Goal: Task Accomplishment & Management: Use online tool/utility

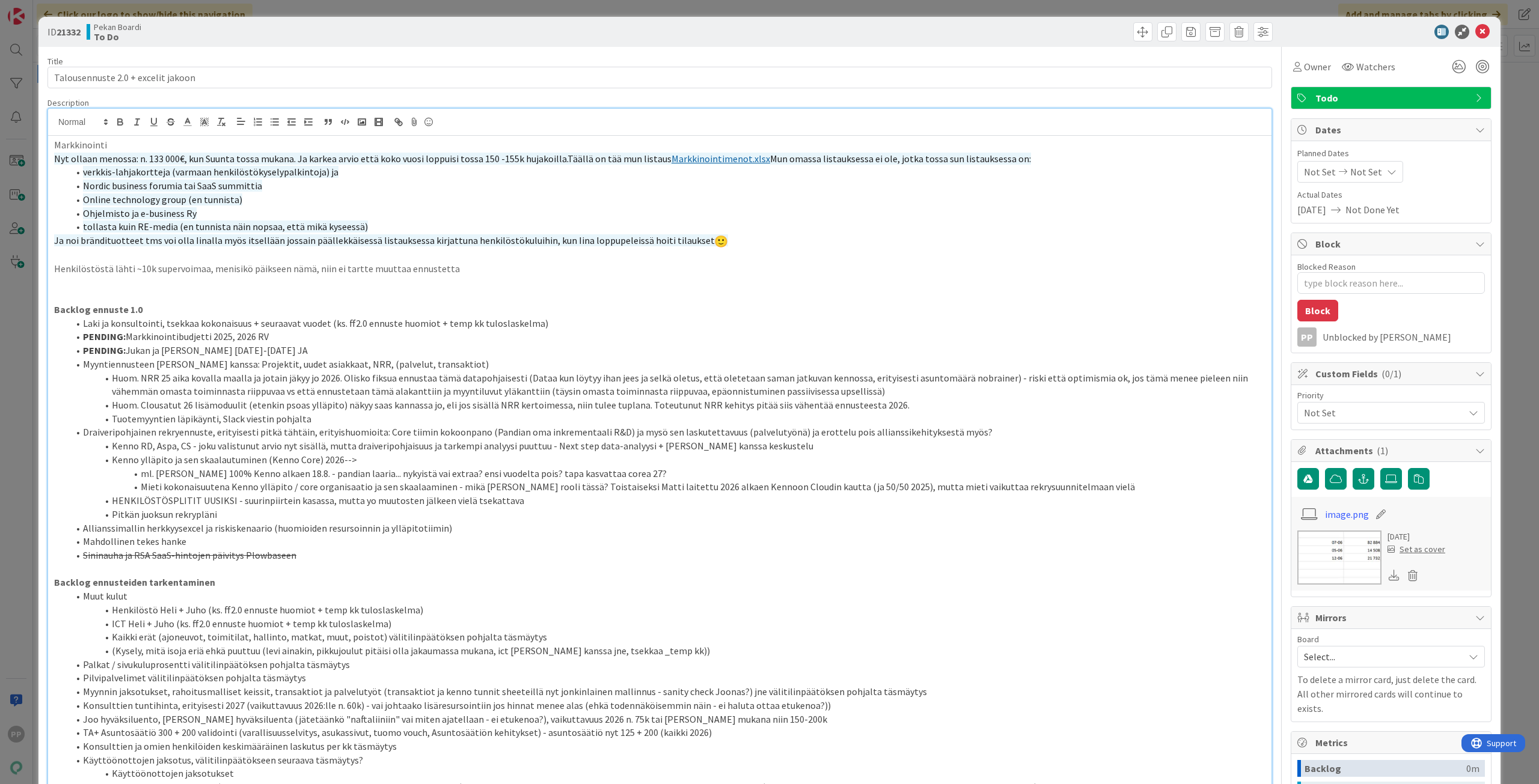
click at [189, 97] on div "Title 34 / 128 Talousennuste 2.0 + excelit jakoon Description PP [PERSON_NAME] …" at bounding box center [660, 754] width 1225 height 1415
click at [209, 53] on div "Title 34 / 128 Talousennuste 2.0 + excelit jakoon Description PP [PERSON_NAME] …" at bounding box center [660, 754] width 1225 height 1415
click at [239, 13] on div "ID 21332 Pekan Boardi To Do Title 34 / 128 Talousennuste 2.0 + excelit jakoon D…" at bounding box center [770, 392] width 1539 height 784
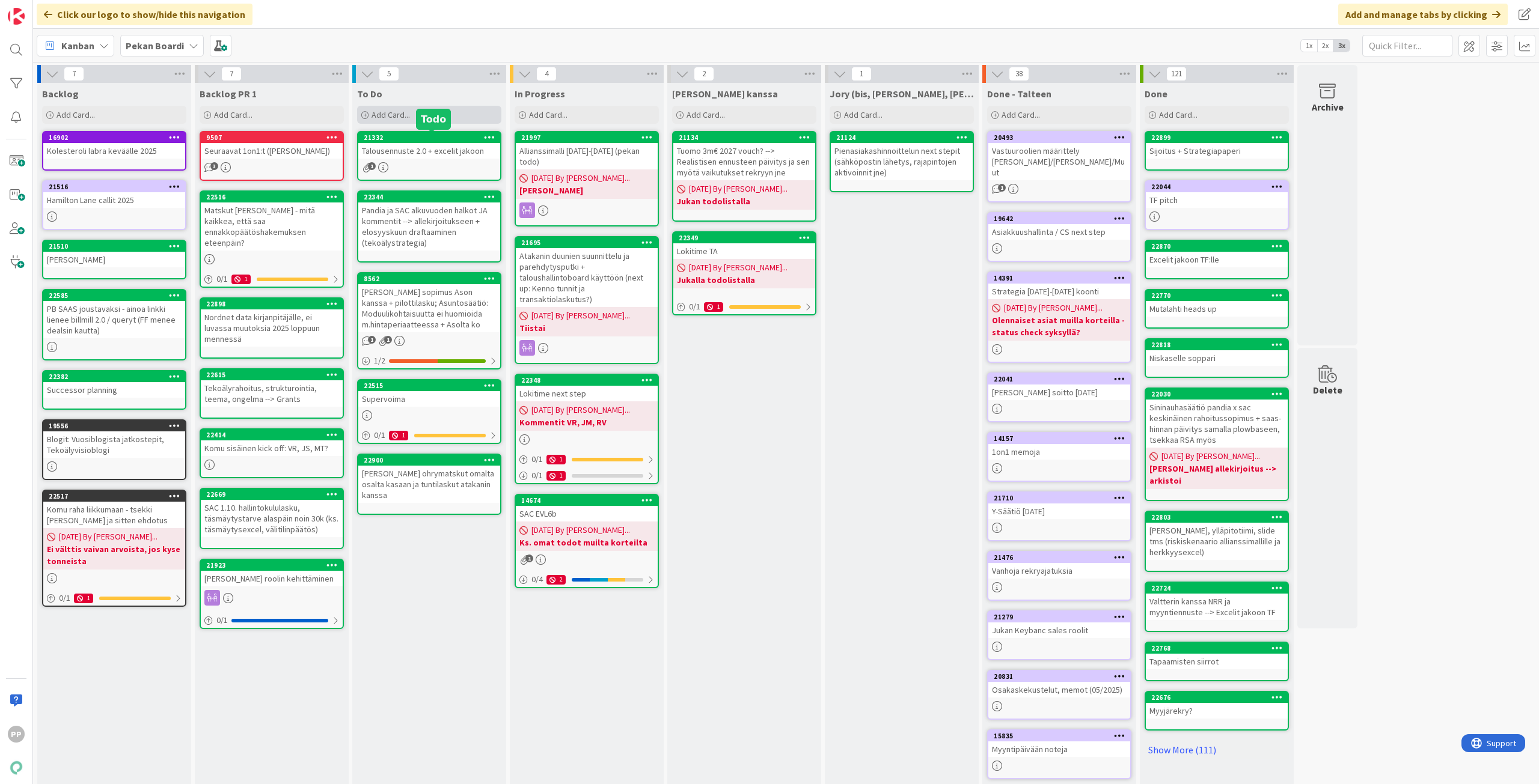
click at [441, 121] on div "Add Card..." at bounding box center [429, 115] width 144 height 18
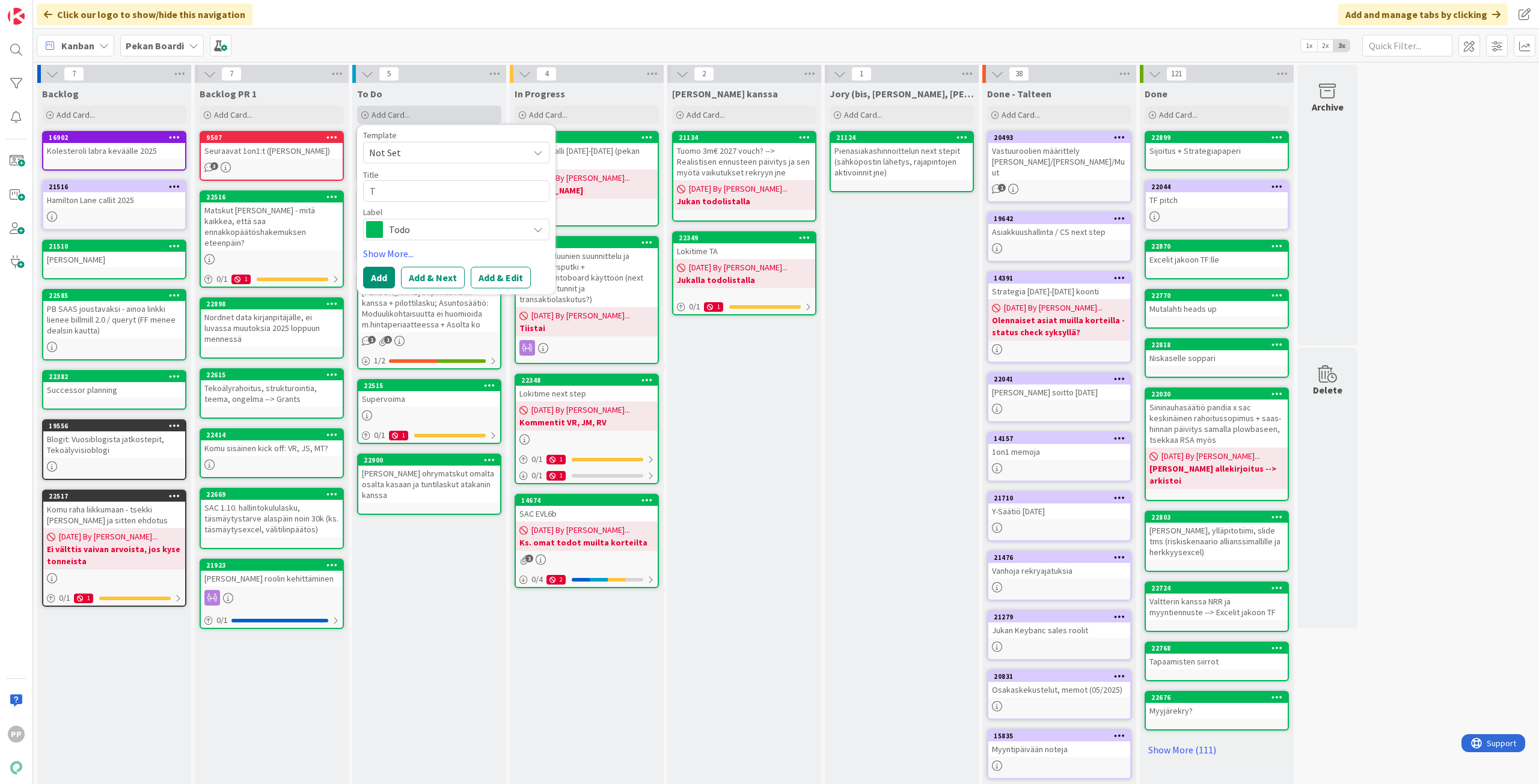
type textarea "x"
type textarea "T"
type textarea "x"
type textarea "TF"
type textarea "x"
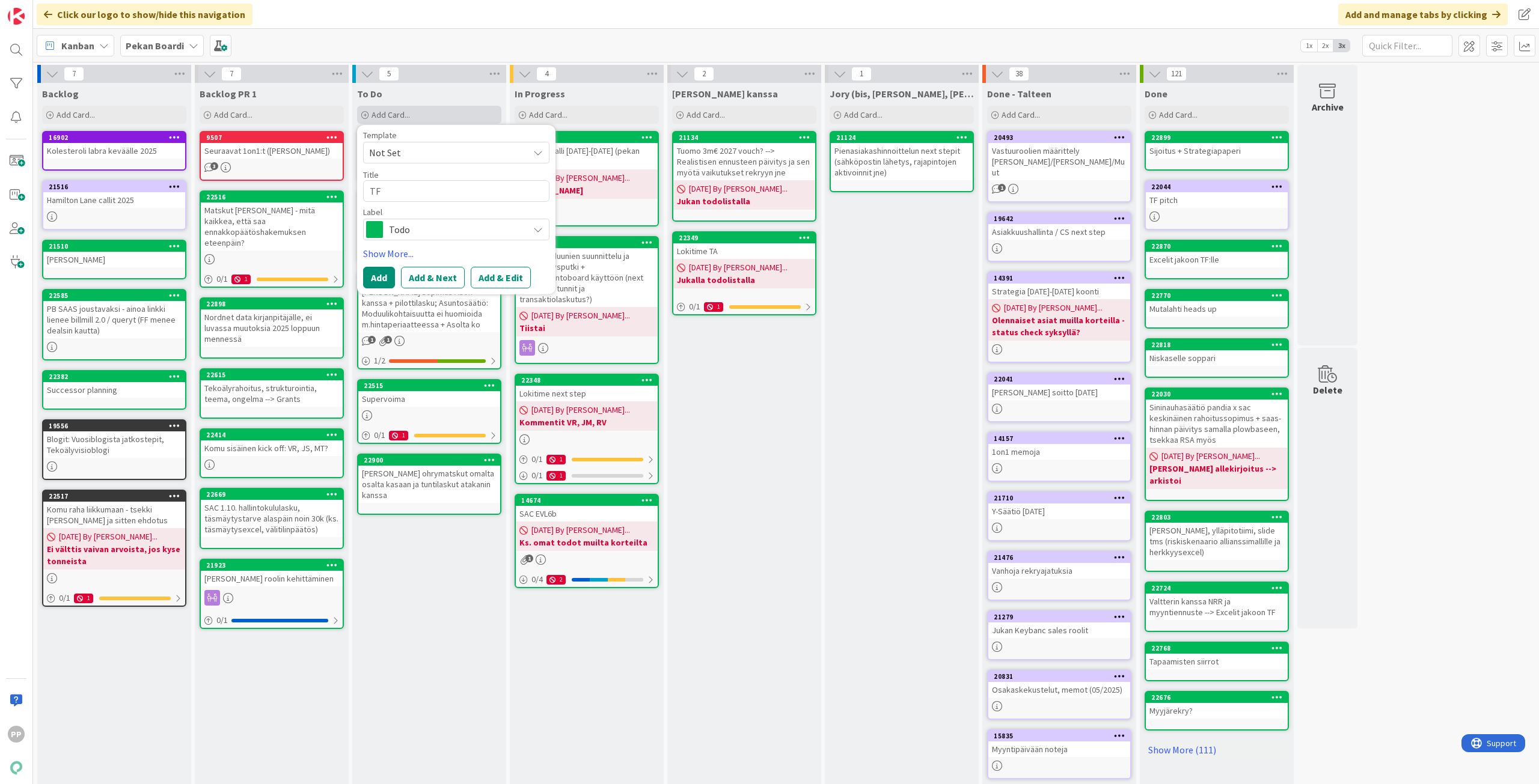
type textarea "TF"
type textarea "x"
type textarea "TF i"
type textarea "x"
type textarea "TF in"
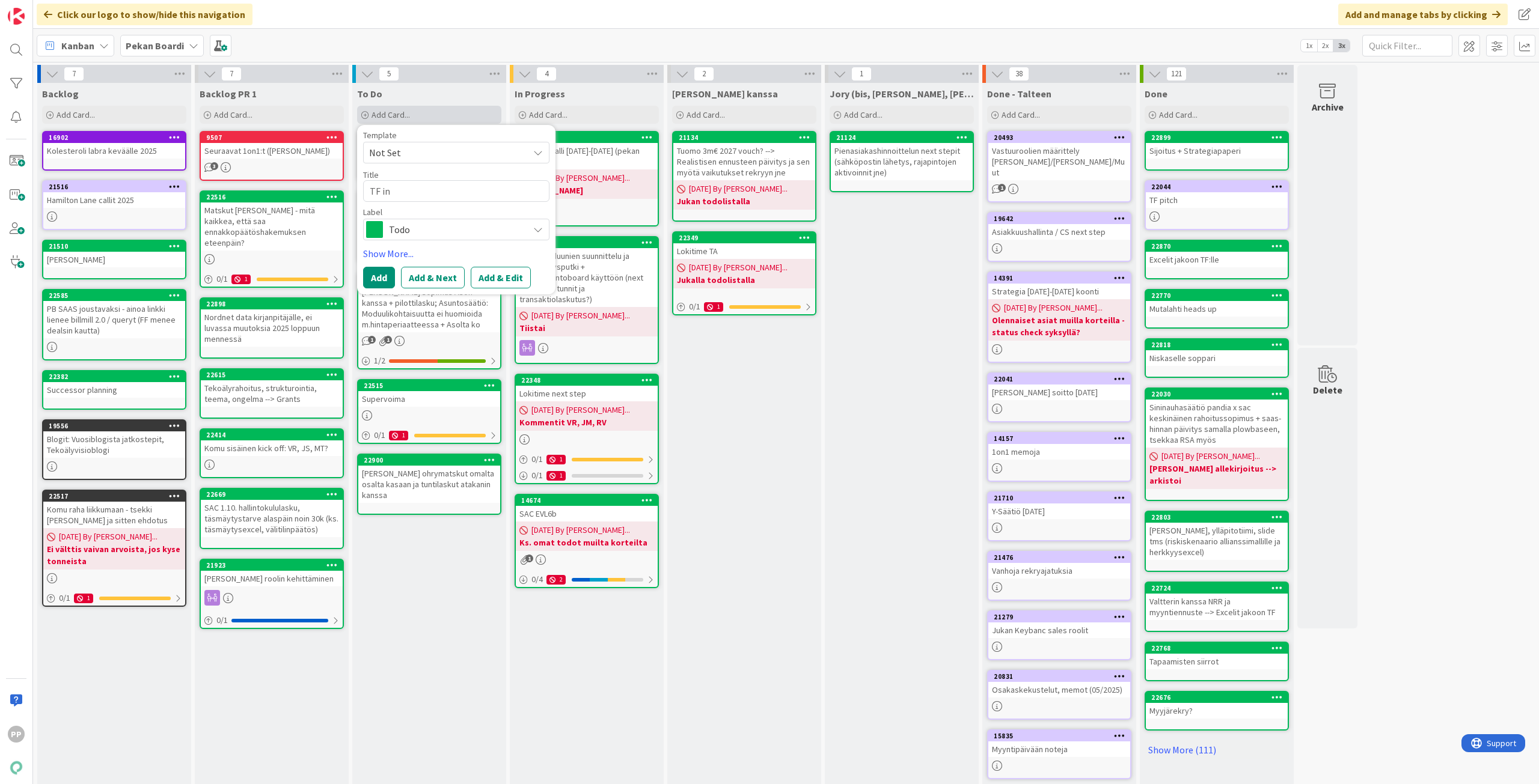
type textarea "x"
type textarea "TF int"
type textarea "x"
type textarea "TF inte"
type textarea "x"
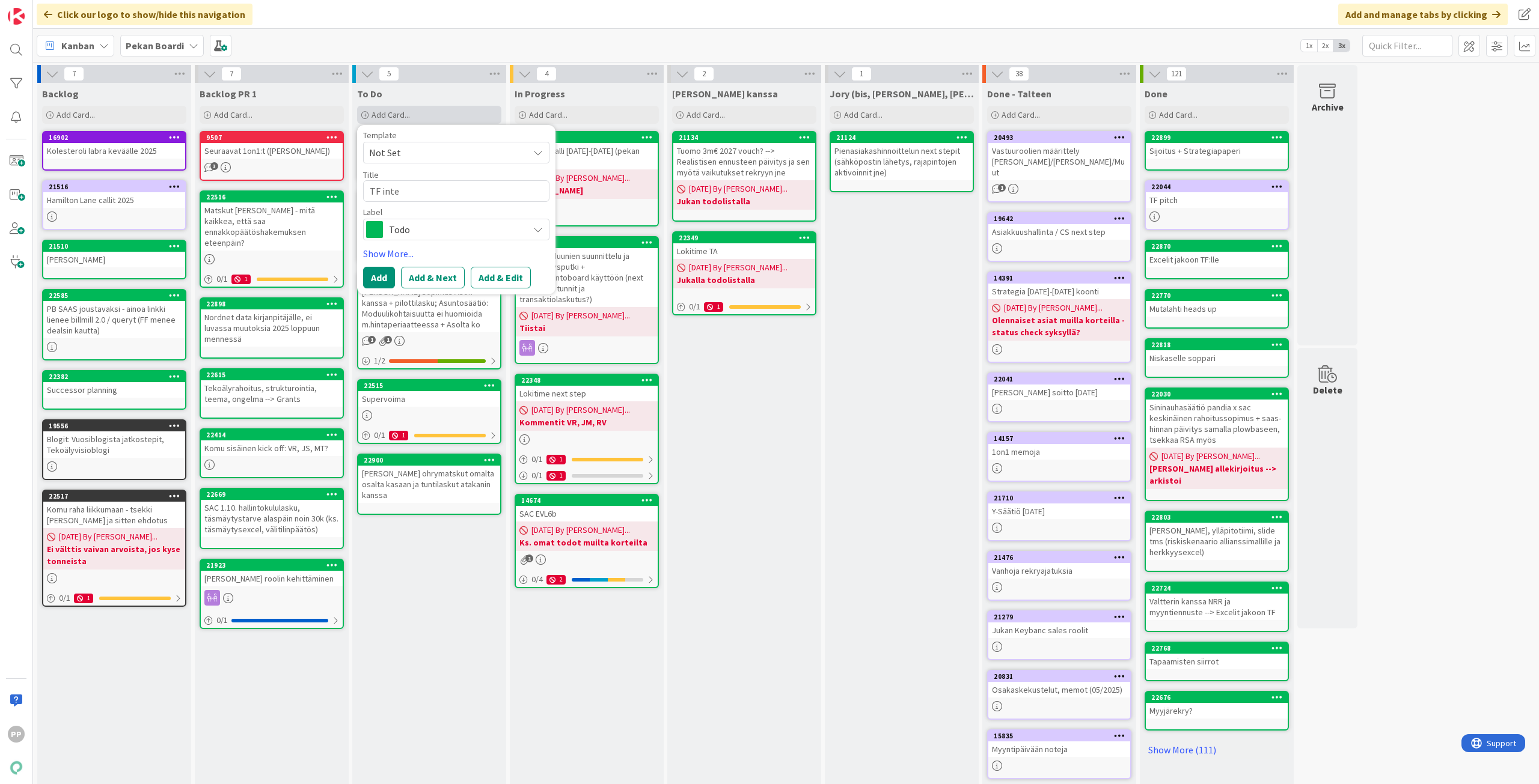
type textarea "TF integ"
type textarea "x"
type textarea "TF integr"
type textarea "x"
type textarea "TF integra"
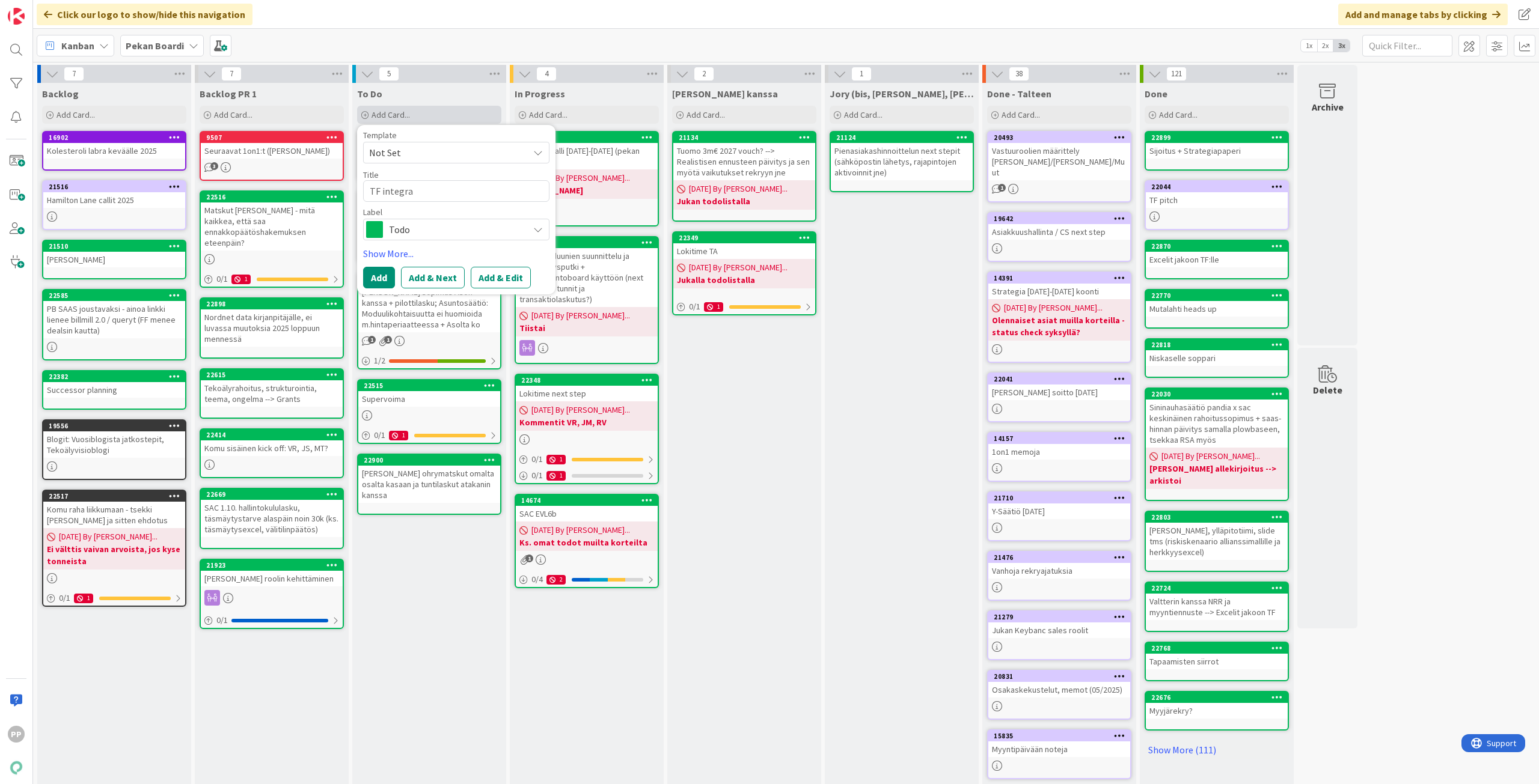
type textarea "x"
type textarea "TF integraa"
type textarea "x"
type textarea "TF integraat"
type textarea "x"
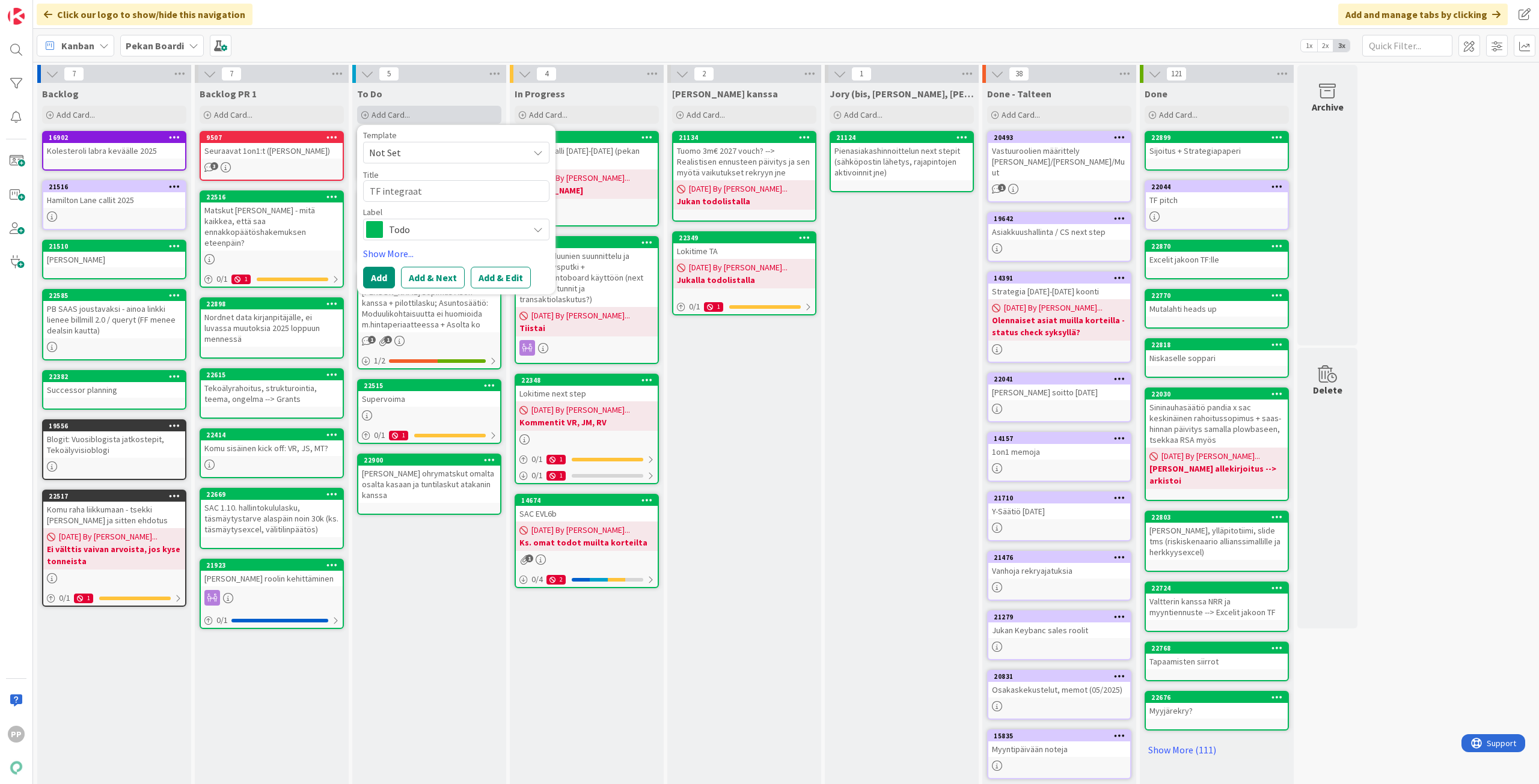
type textarea "TF integraati"
type textarea "x"
type textarea "TF integraatio"
type textarea "x"
type textarea "TF integraatiot"
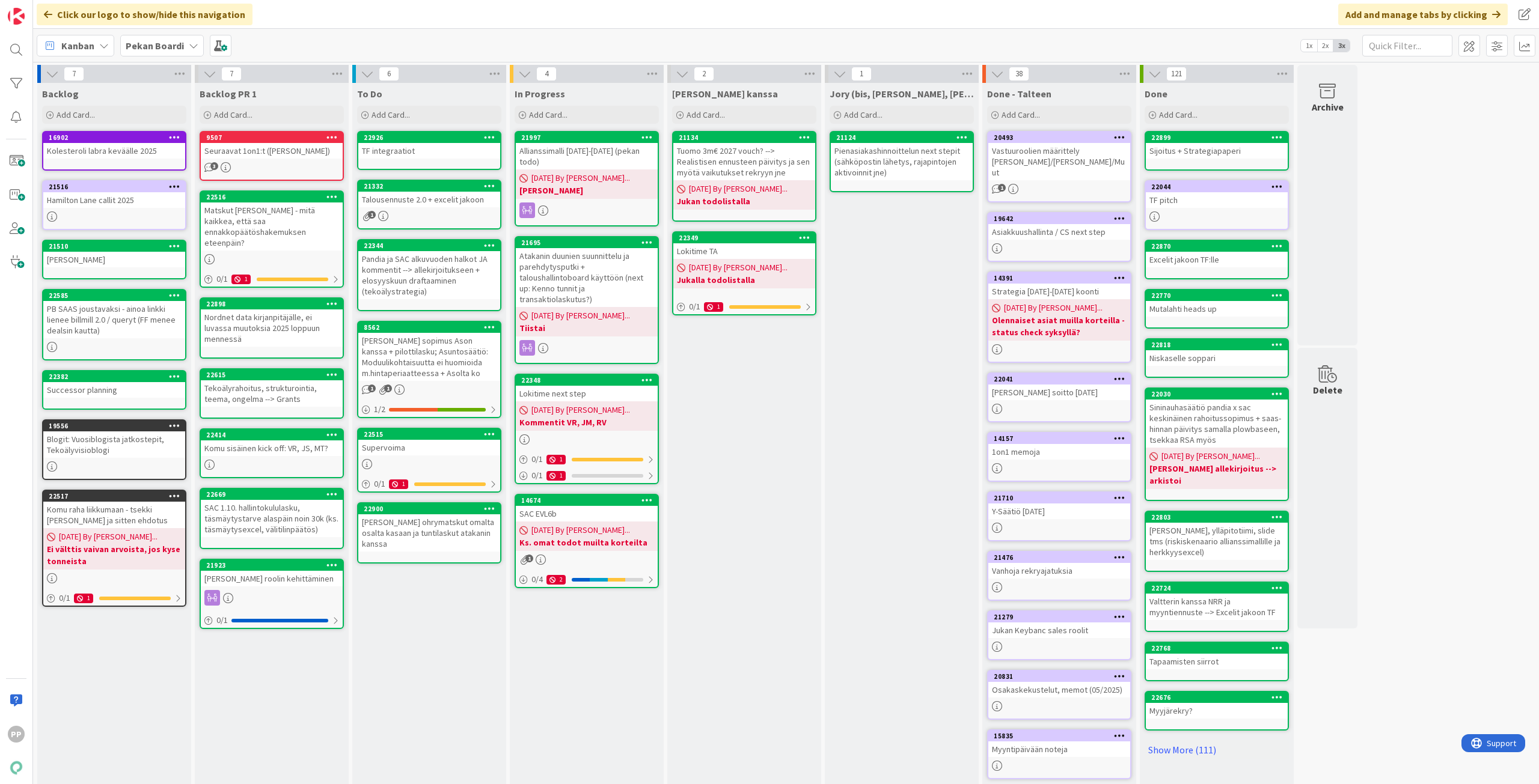
click at [445, 150] on div "TF integraatiot" at bounding box center [429, 151] width 142 height 16
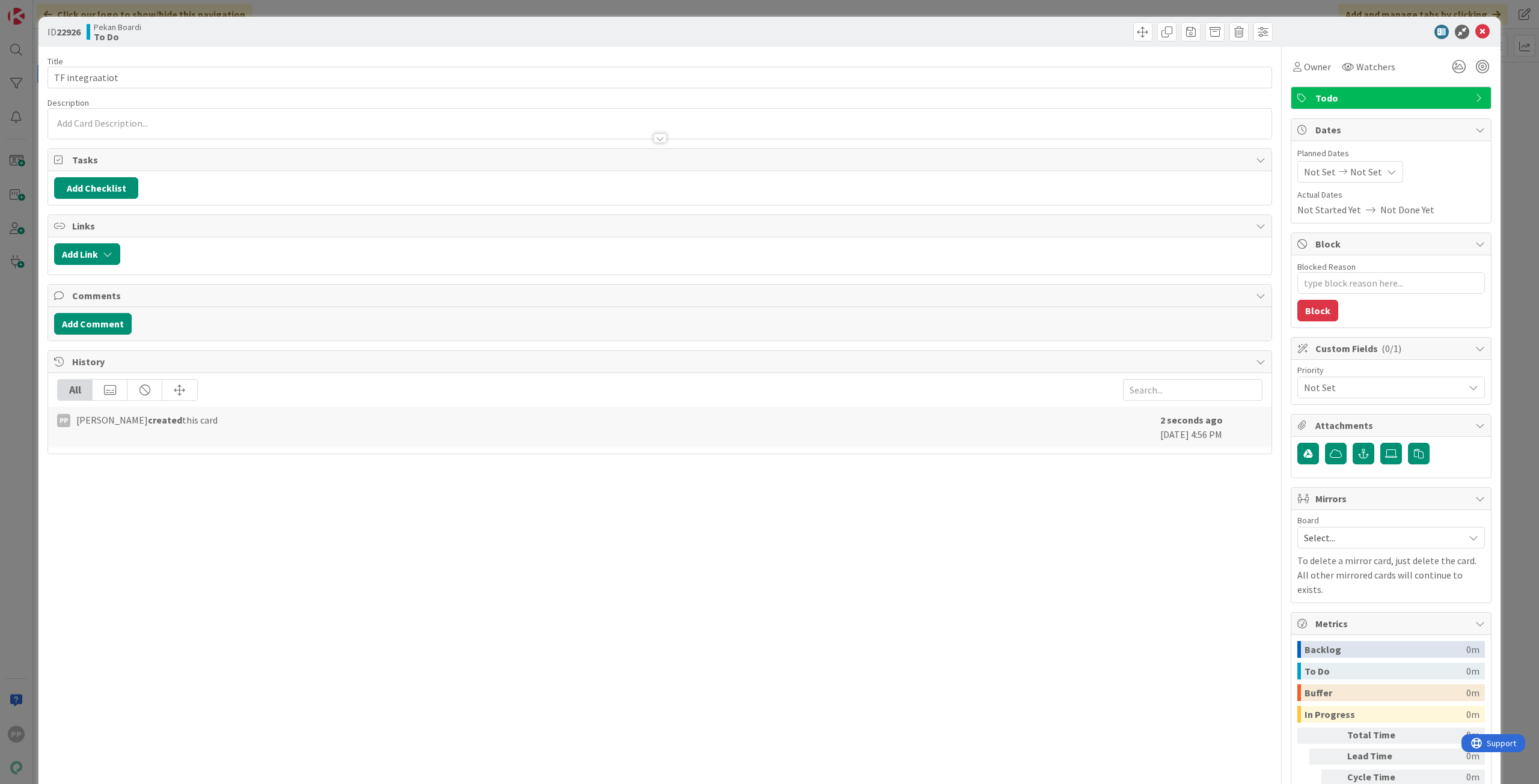
click at [191, 124] on p at bounding box center [660, 123] width 1212 height 14
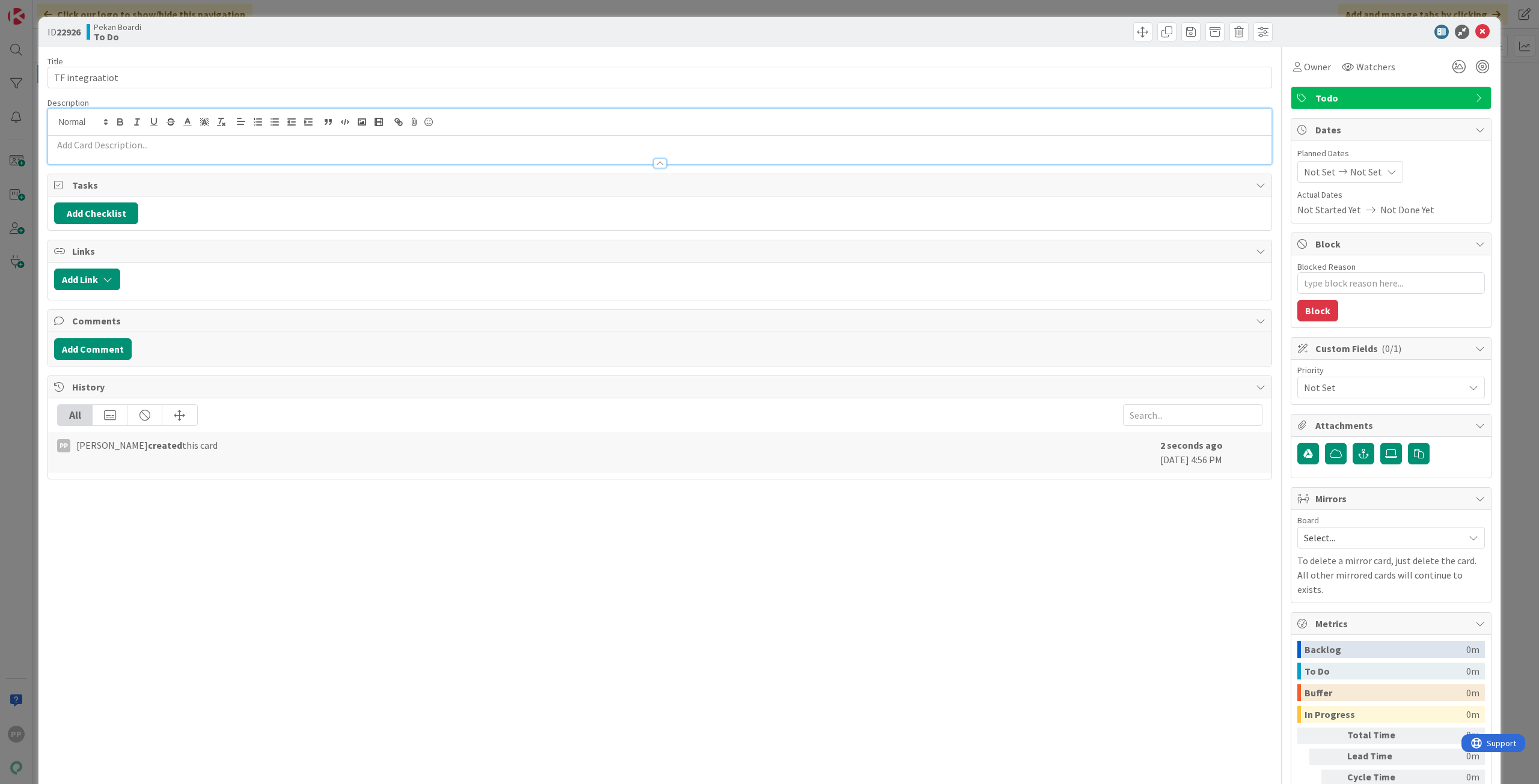
click at [100, 143] on p at bounding box center [660, 145] width 1212 height 14
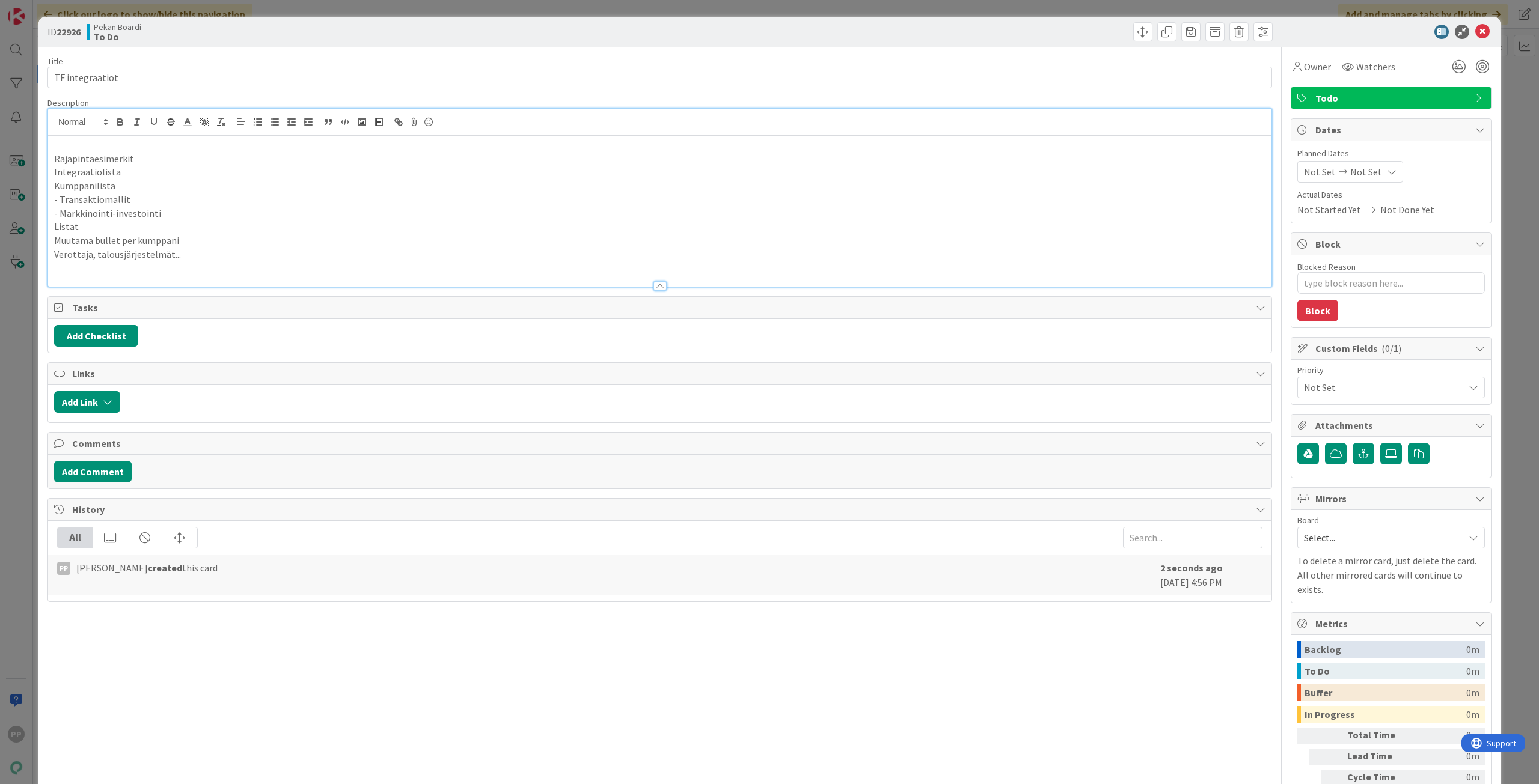
click at [159, 101] on div "Description" at bounding box center [660, 102] width 1225 height 11
click at [171, 55] on div "Title 15 / 128 TF integraatiot Description Rajapintaesimerkit Integraatiolista …" at bounding box center [660, 443] width 1225 height 793
click at [186, 17] on div "ID 22926 Pekan Boardi To Do" at bounding box center [770, 32] width 1462 height 30
click at [196, 9] on div "ID 22926 Pekan Boardi To Do Title 15 / 128 TF integraatiot Description PP [PERS…" at bounding box center [770, 392] width 1539 height 784
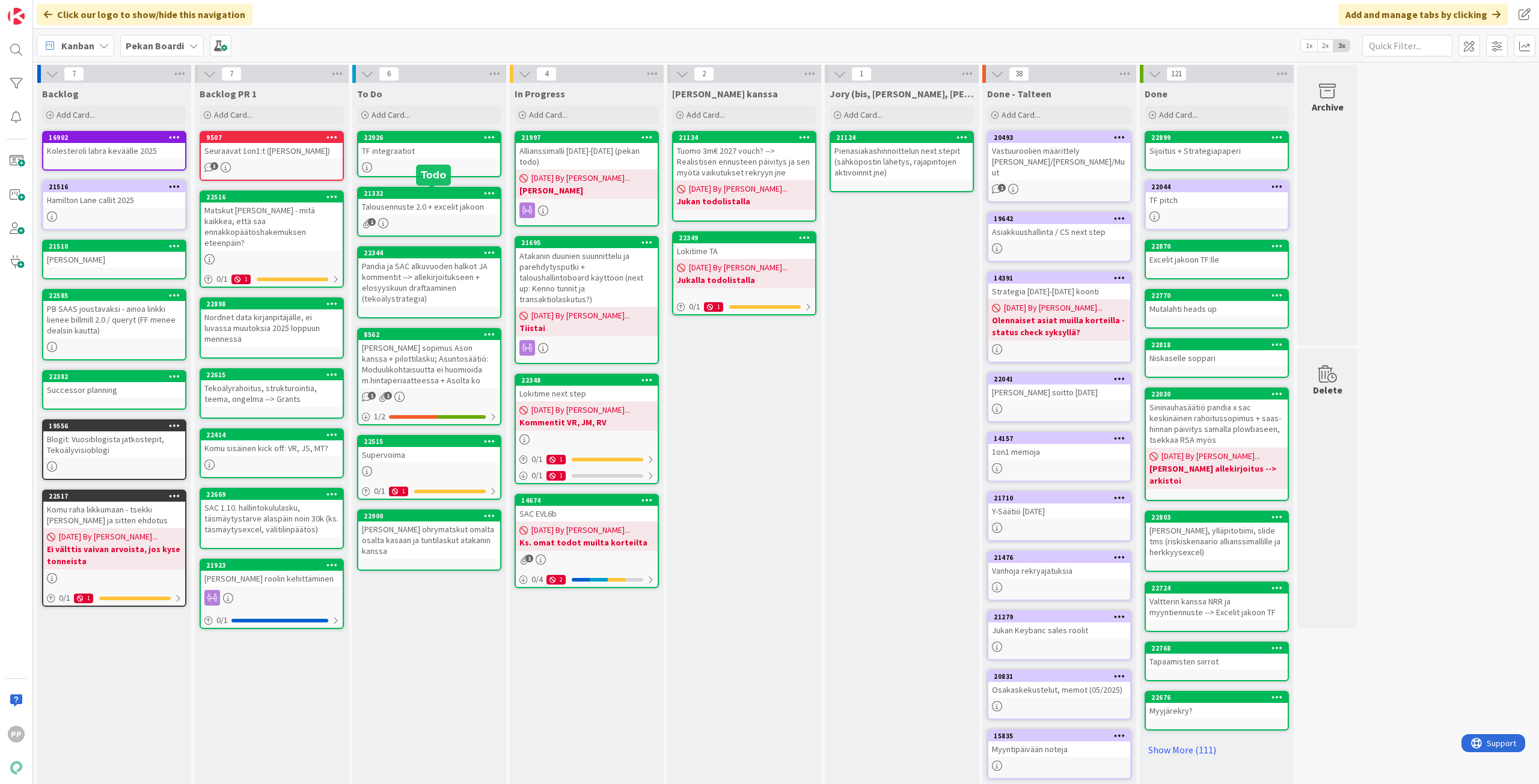
click at [451, 210] on div "Talousennuste 2.0 + excelit jakoon" at bounding box center [429, 206] width 142 height 16
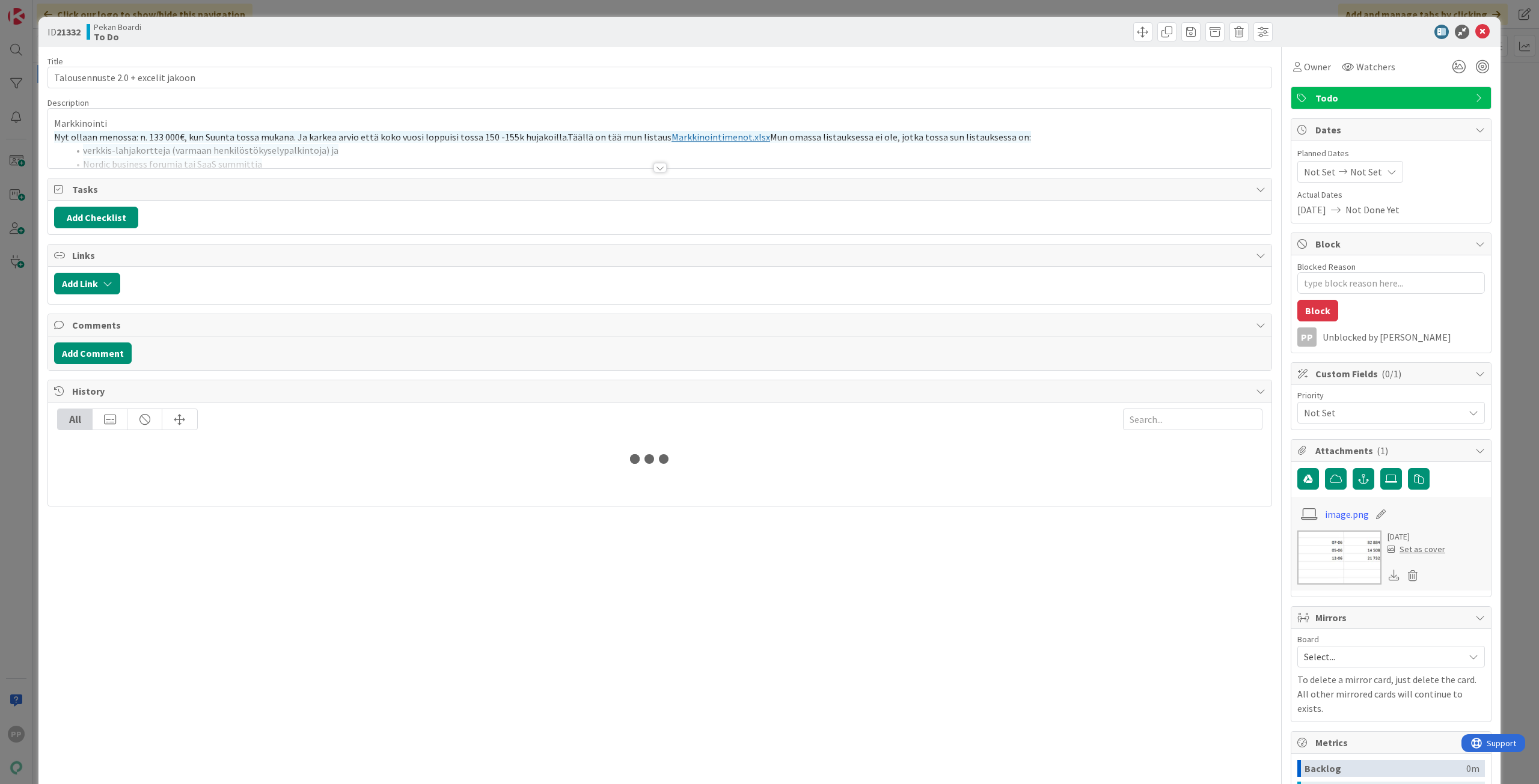
click at [257, 151] on div at bounding box center [660, 152] width 1223 height 30
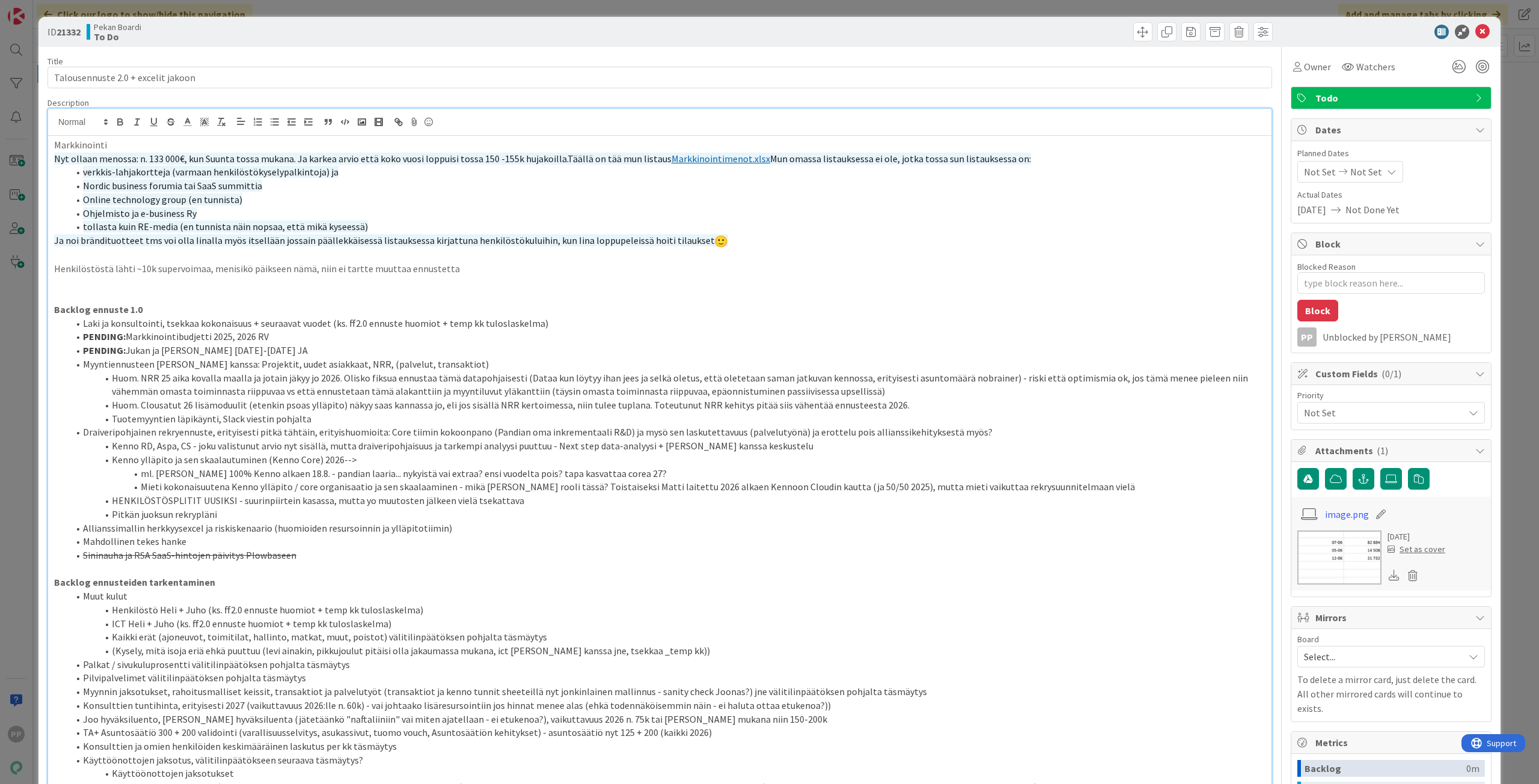
click at [494, 277] on p at bounding box center [660, 282] width 1212 height 14
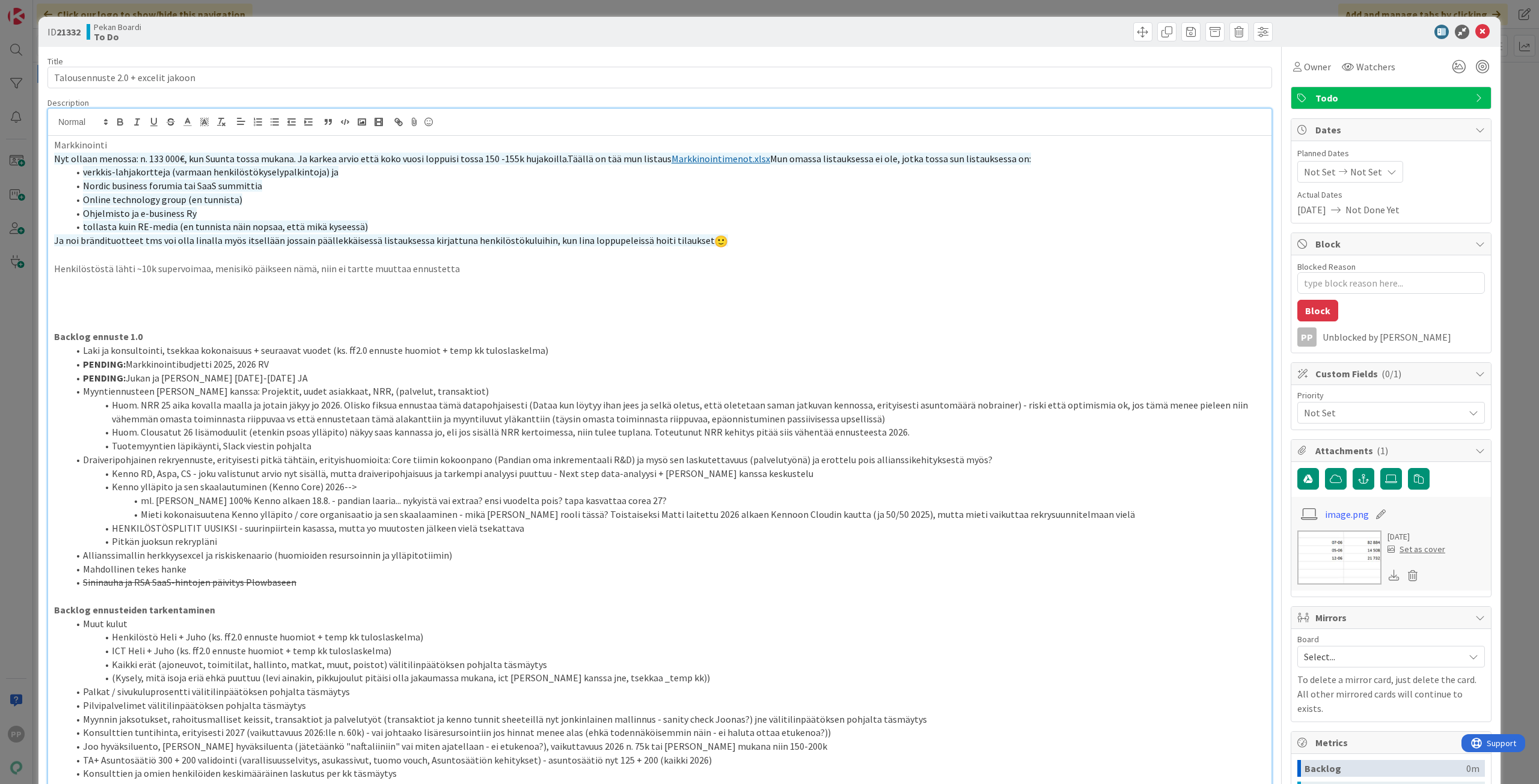
paste div
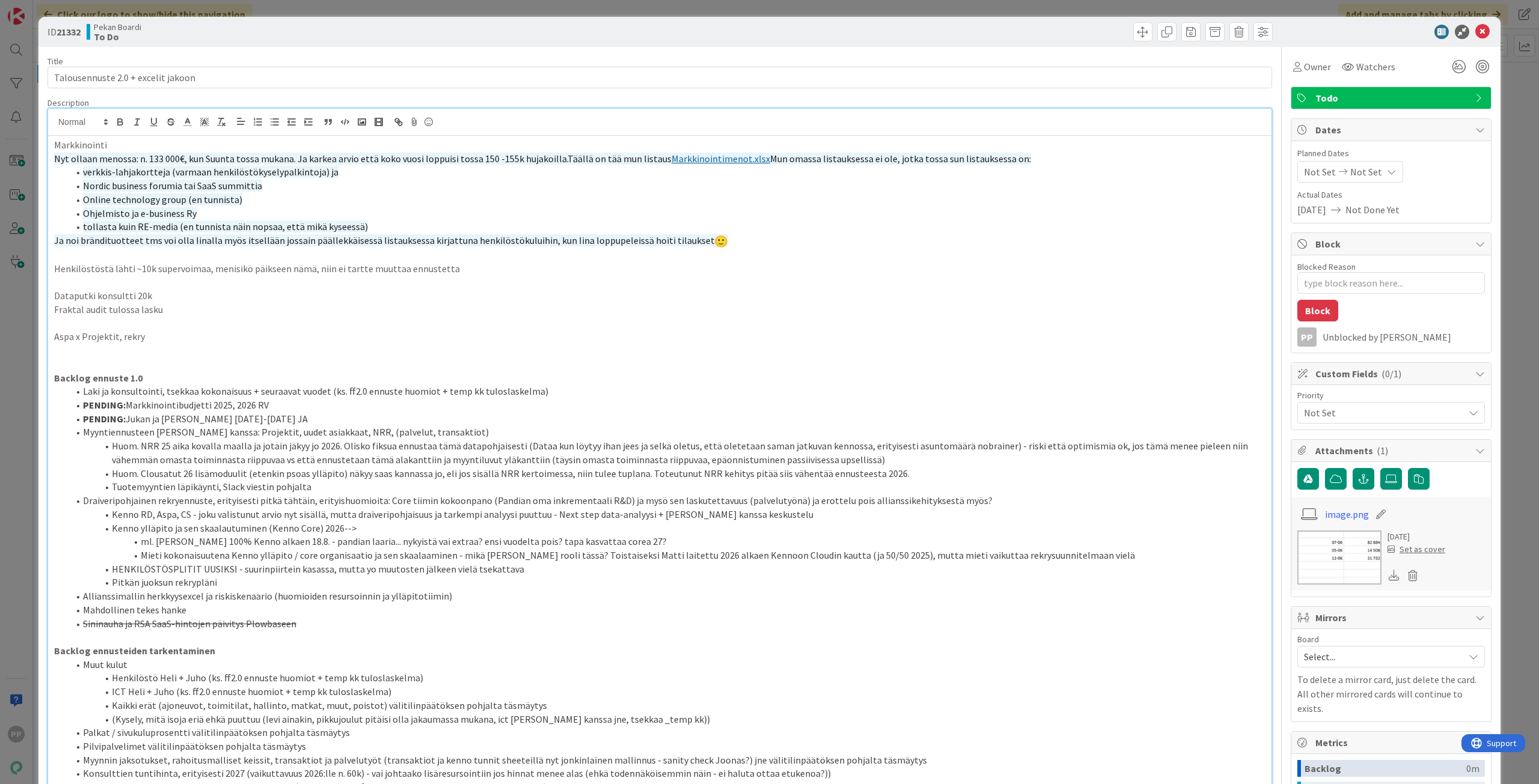
type textarea "x"
click at [276, 16] on div "ID 21332 Pekan Boardi To Do Title 34 / 128 Talousennuste 2.0 + excelit jakoon D…" at bounding box center [770, 392] width 1539 height 784
